Goal: Task Accomplishment & Management: Use online tool/utility

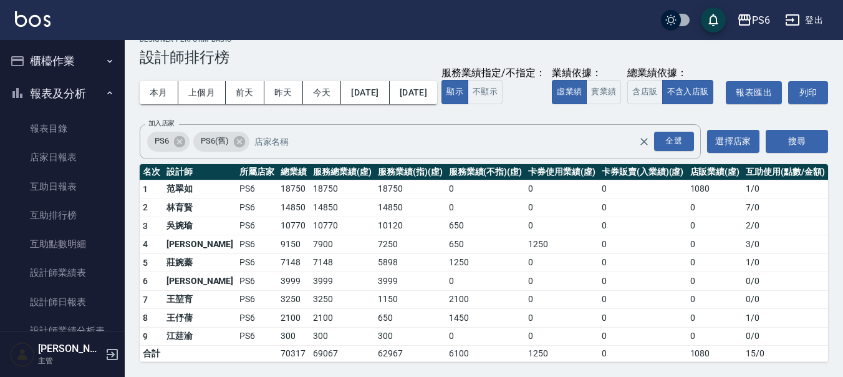
click at [50, 56] on button "櫃檯作業" at bounding box center [62, 61] width 115 height 32
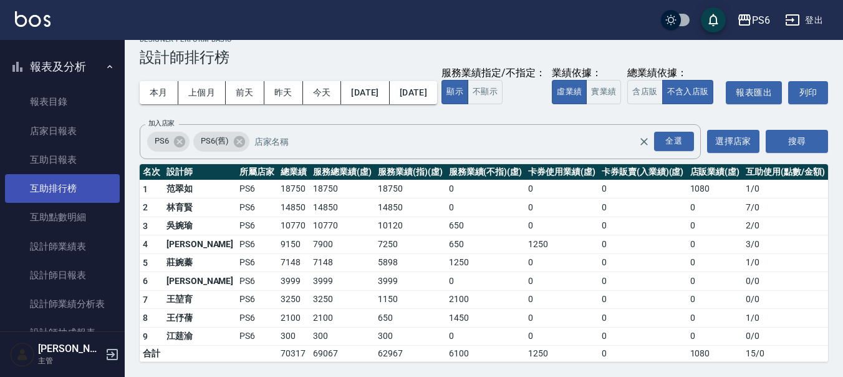
scroll to position [187, 0]
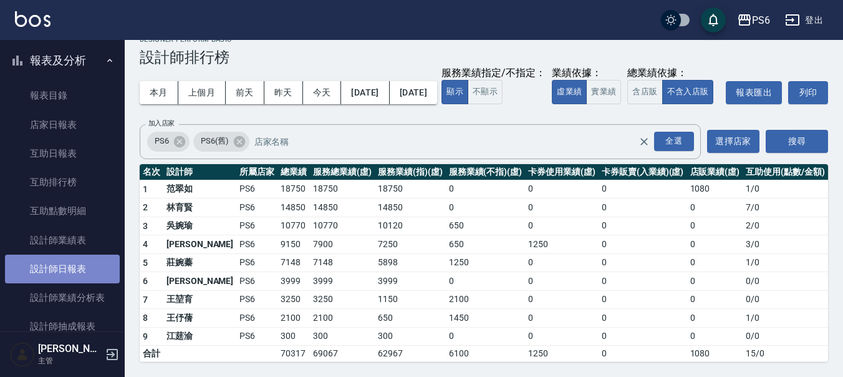
click at [67, 265] on link "設計師日報表" at bounding box center [62, 268] width 115 height 29
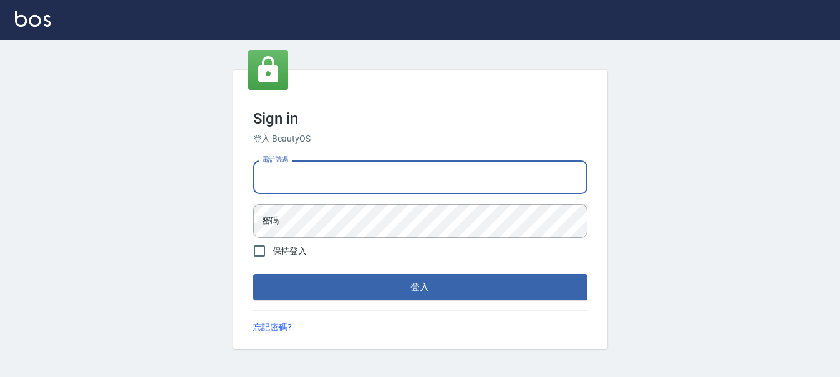
click at [310, 167] on input "電話號碼" at bounding box center [420, 177] width 334 height 34
type input "0983811952"
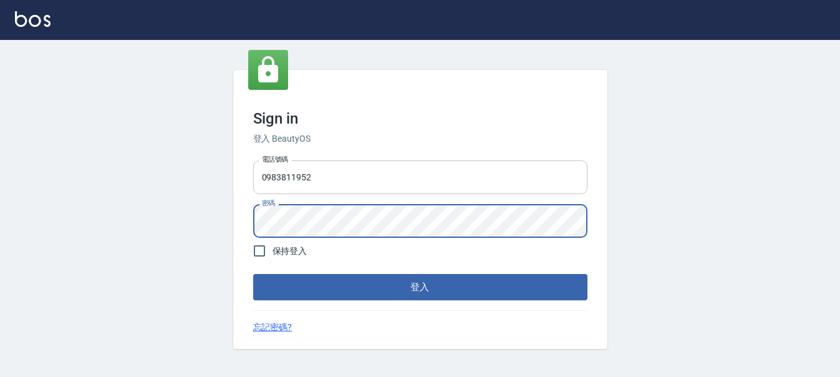
click at [253, 274] on button "登入" at bounding box center [420, 287] width 334 height 26
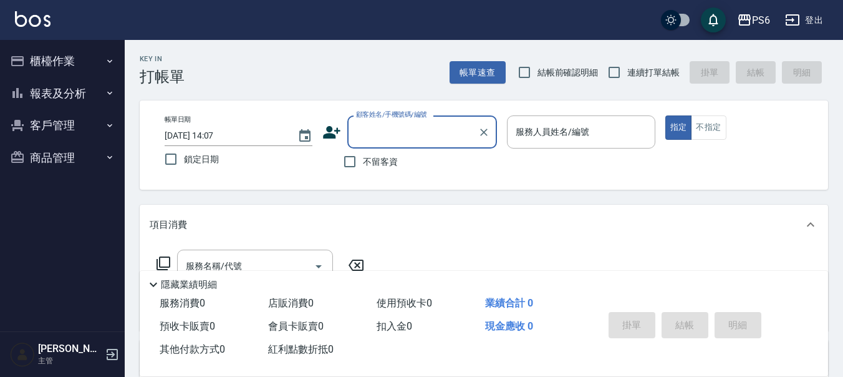
click at [96, 101] on button "報表及分析" at bounding box center [62, 93] width 115 height 32
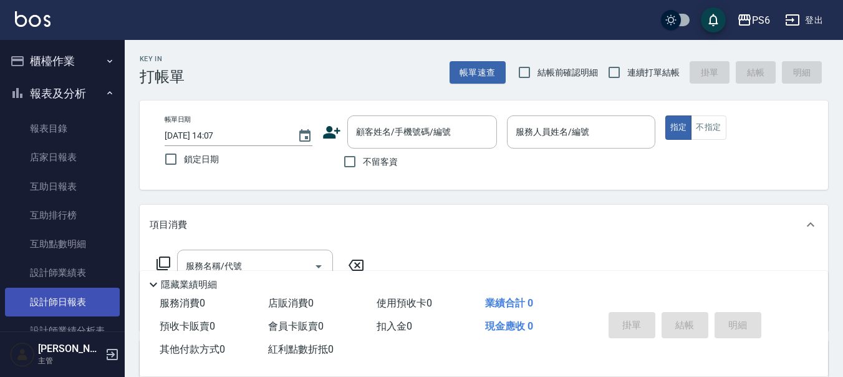
click at [65, 300] on link "設計師日報表" at bounding box center [62, 302] width 115 height 29
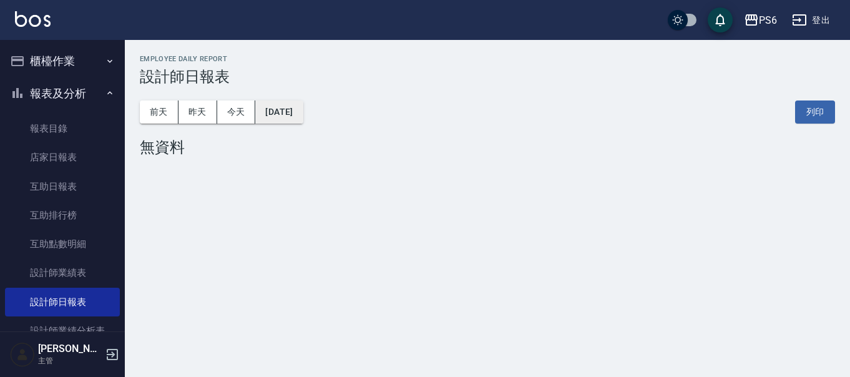
click at [299, 115] on button "[DATE]" at bounding box center [278, 111] width 47 height 23
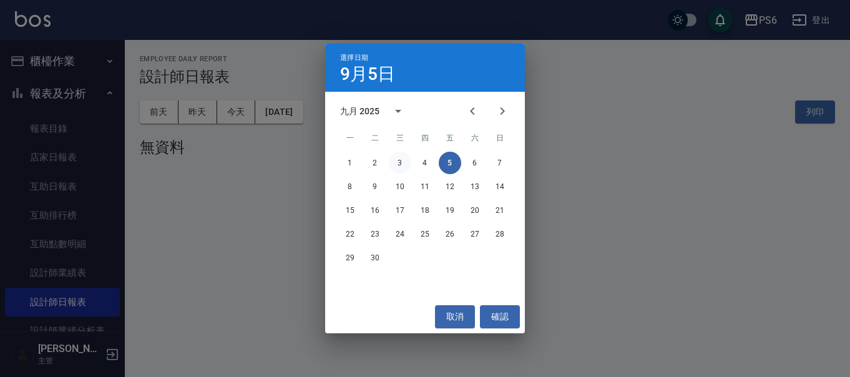
click at [394, 161] on button "3" at bounding box center [400, 163] width 22 height 22
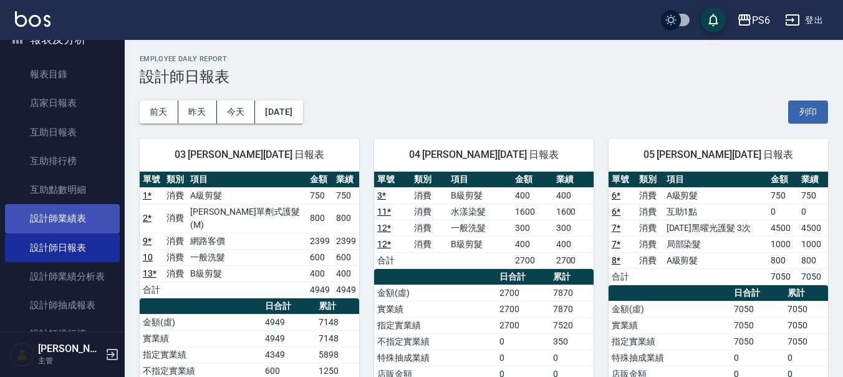
scroll to position [125, 0]
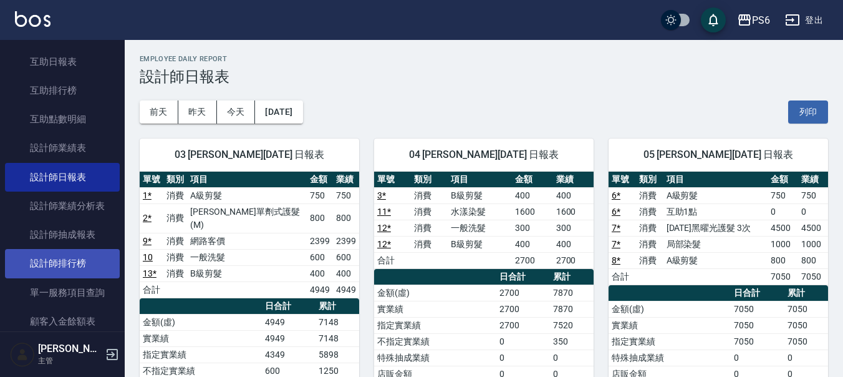
click at [75, 252] on link "設計師排行榜" at bounding box center [62, 263] width 115 height 29
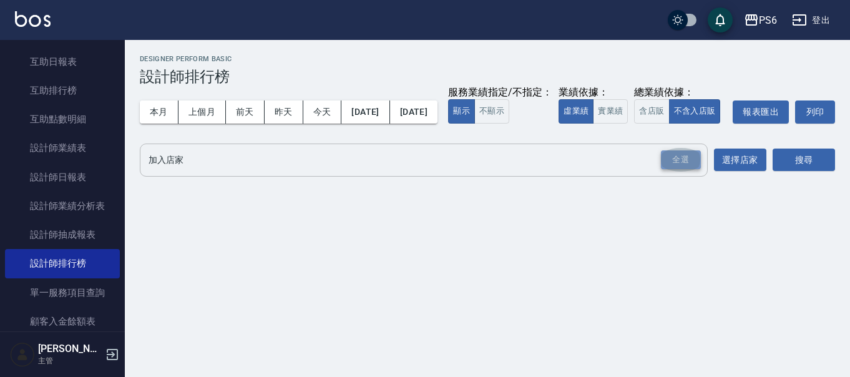
drag, startPoint x: 663, startPoint y: 175, endPoint x: 672, endPoint y: 178, distance: 9.7
click at [669, 170] on div "全選" at bounding box center [681, 159] width 40 height 19
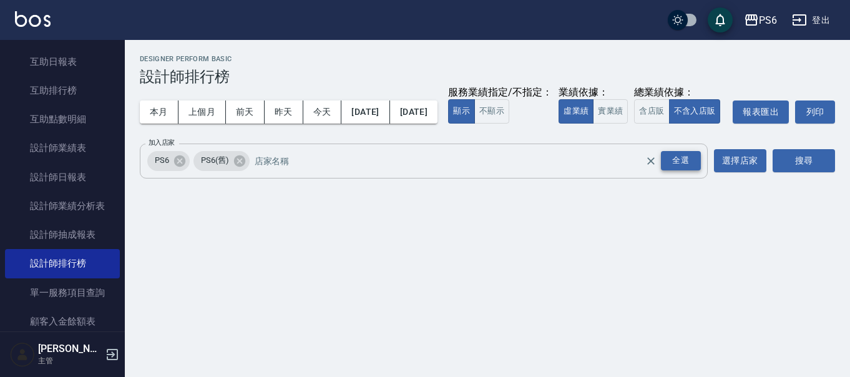
click at [674, 170] on div "全選" at bounding box center [681, 160] width 40 height 19
click at [793, 172] on button "搜尋" at bounding box center [803, 160] width 62 height 23
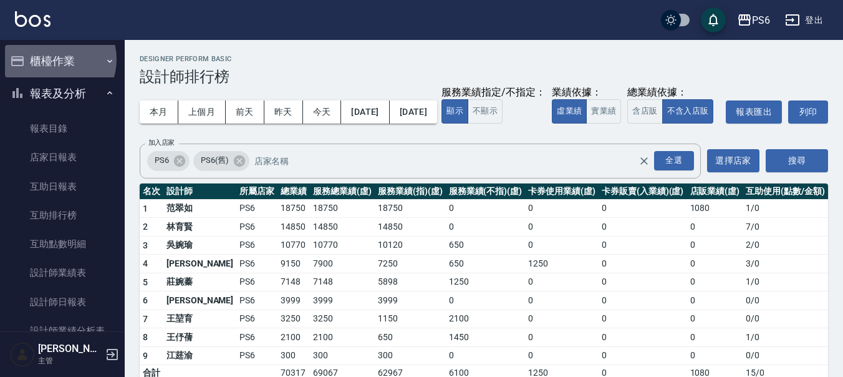
click at [53, 59] on button "櫃檯作業" at bounding box center [62, 61] width 115 height 32
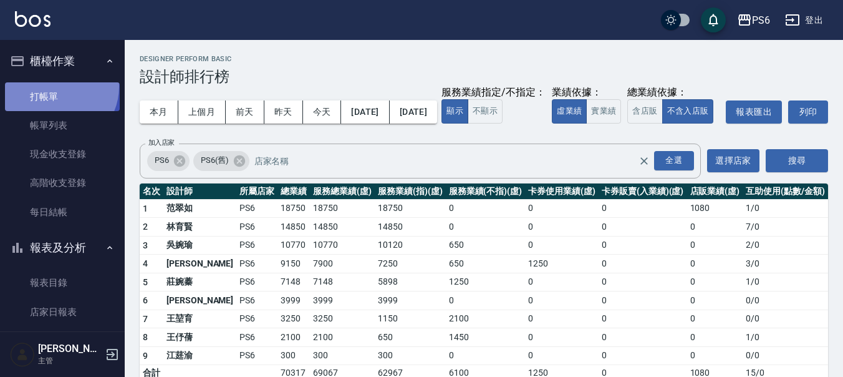
click at [54, 87] on link "打帳單" at bounding box center [62, 96] width 115 height 29
